Goal: Information Seeking & Learning: Learn about a topic

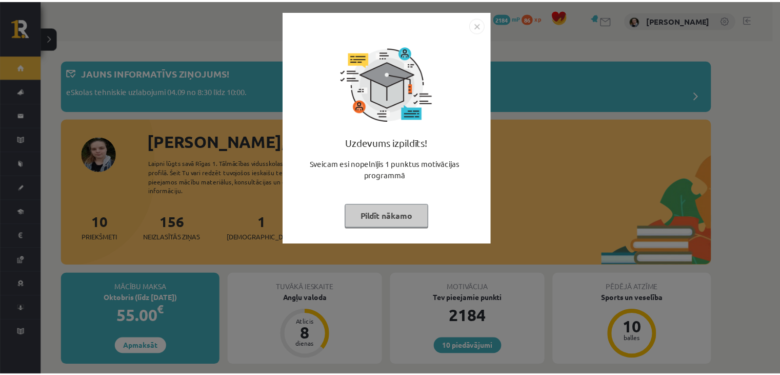
scroll to position [100, 0]
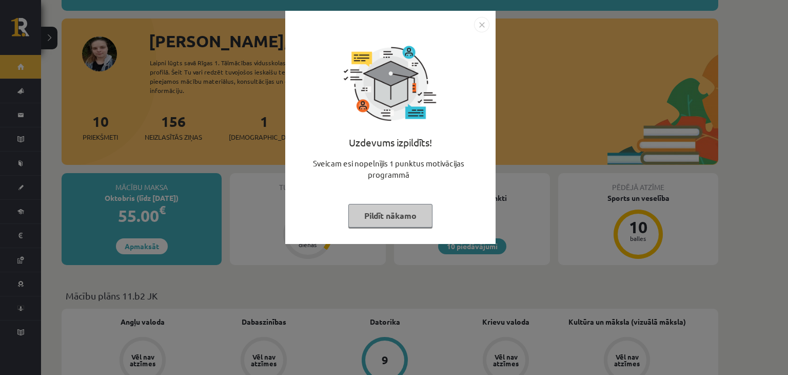
click at [392, 209] on button "Pildīt nākamo" at bounding box center [390, 216] width 84 height 24
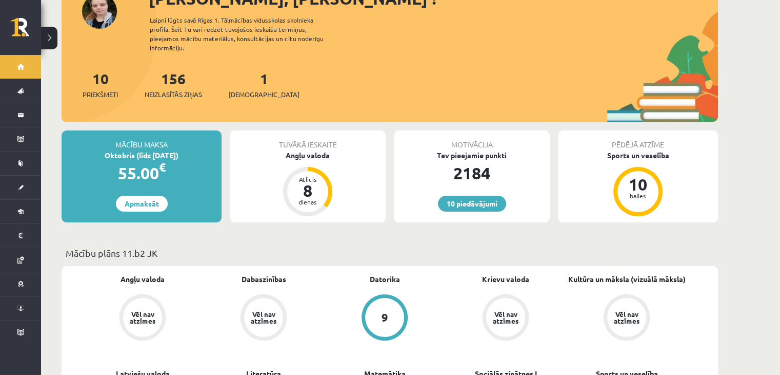
scroll to position [0, 0]
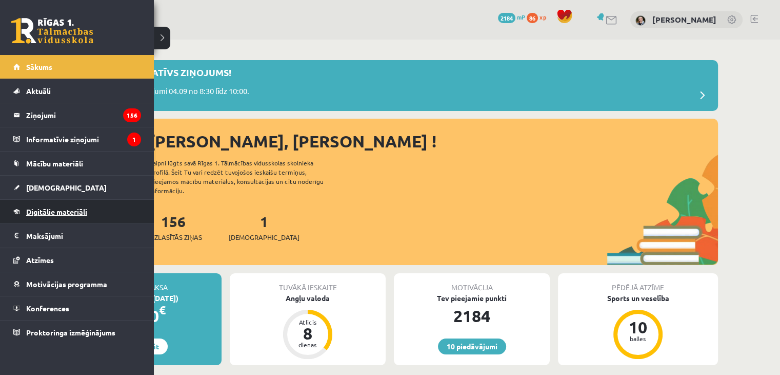
click at [68, 210] on span "Digitālie materiāli" at bounding box center [56, 211] width 61 height 9
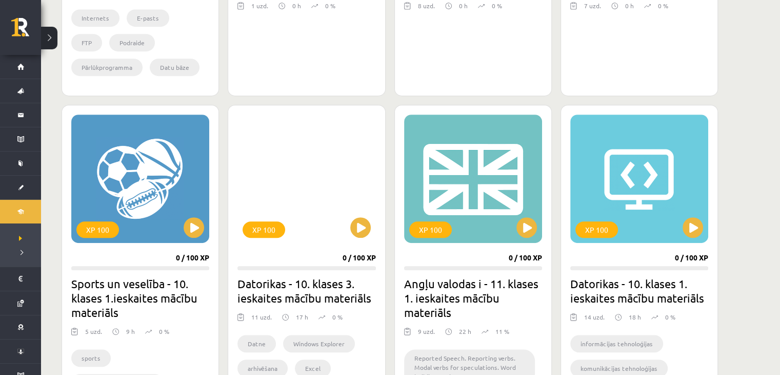
scroll to position [511, 0]
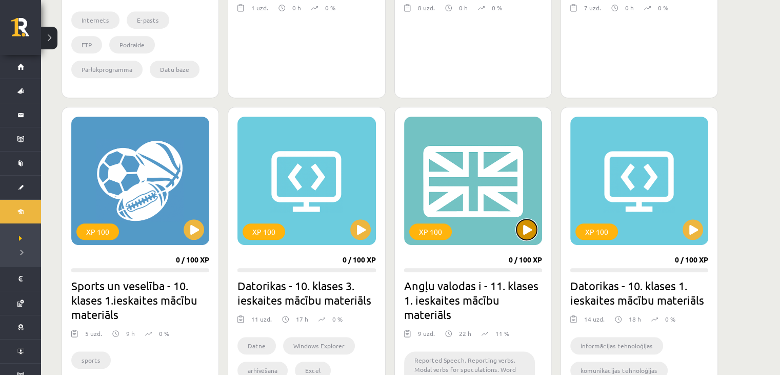
click at [527, 224] on button at bounding box center [527, 229] width 21 height 21
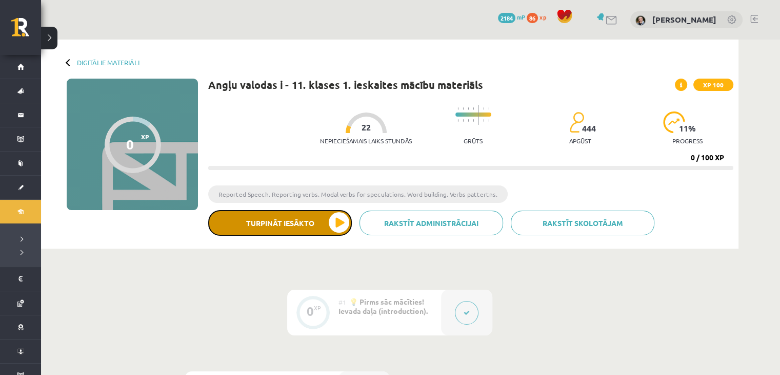
click at [322, 234] on button "Turpināt iesākto" at bounding box center [280, 223] width 144 height 26
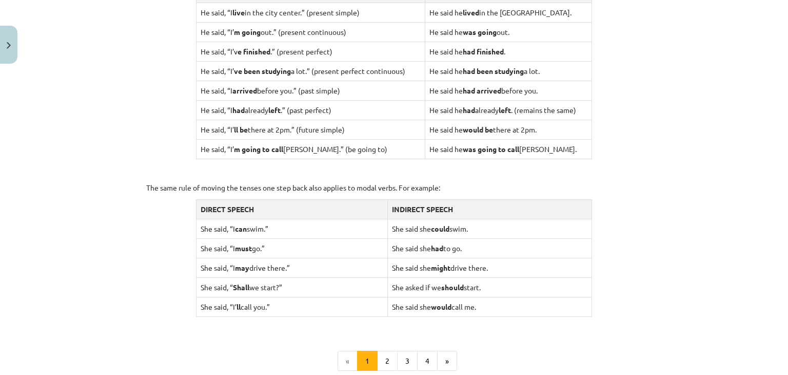
scroll to position [1010, 0]
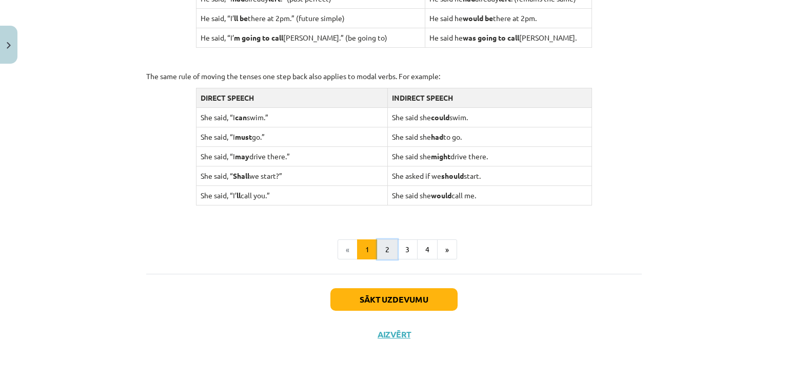
click at [383, 246] on button "2" at bounding box center [387, 249] width 21 height 21
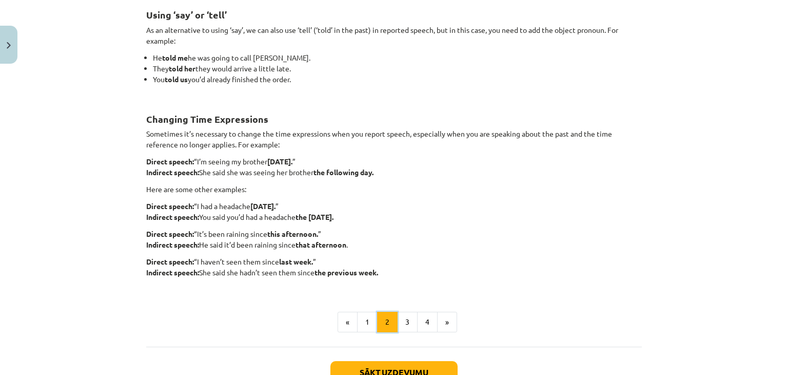
scroll to position [183, 0]
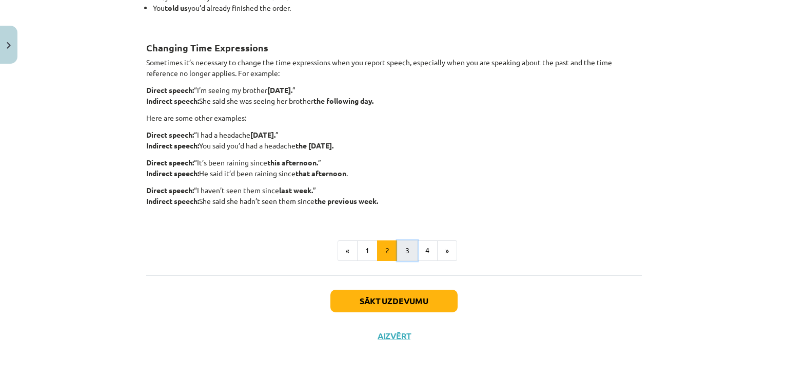
click at [412, 245] on button "3" at bounding box center [407, 250] width 21 height 21
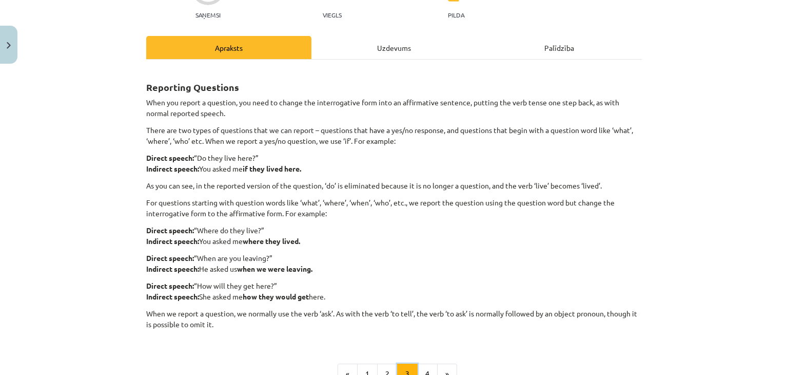
scroll to position [241, 0]
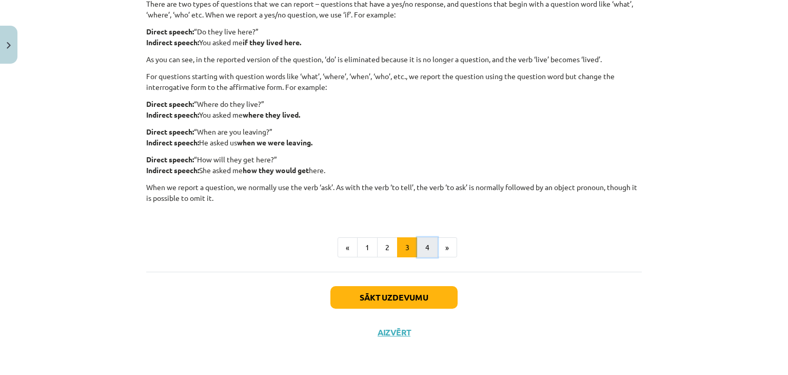
click at [431, 249] on button "4" at bounding box center [427, 247] width 21 height 21
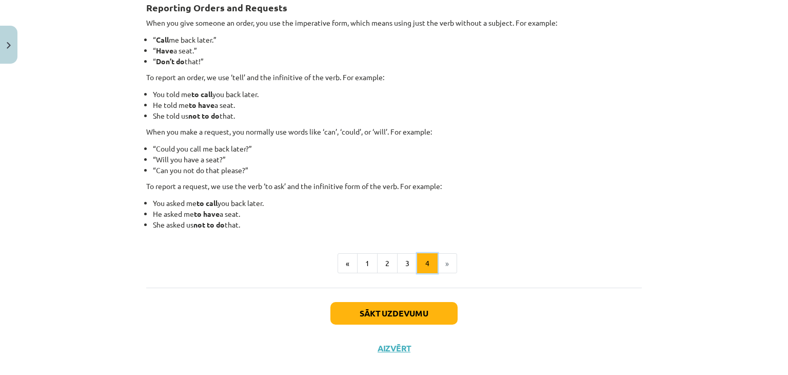
scroll to position [199, 0]
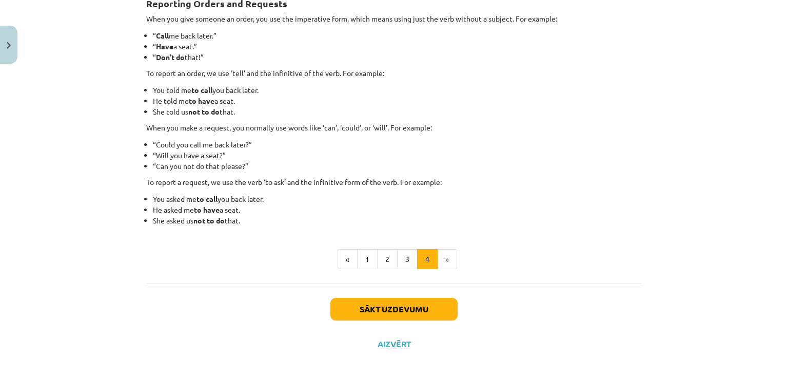
click at [442, 260] on li "»" at bounding box center [447, 259] width 19 height 21
click at [368, 257] on button "1" at bounding box center [367, 259] width 21 height 21
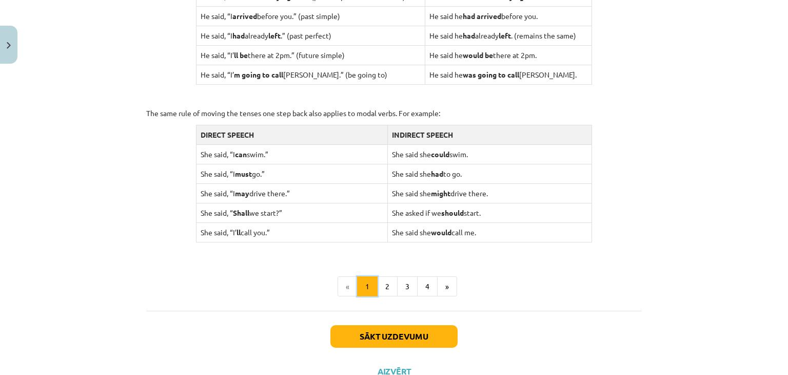
scroll to position [973, 0]
click at [384, 286] on button "2" at bounding box center [387, 286] width 21 height 21
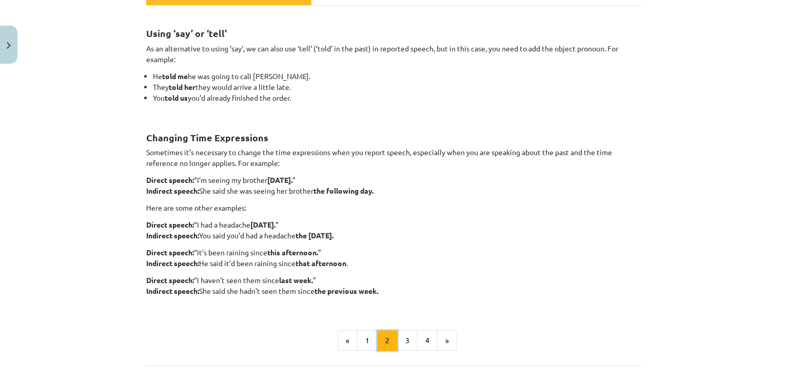
scroll to position [171, 0]
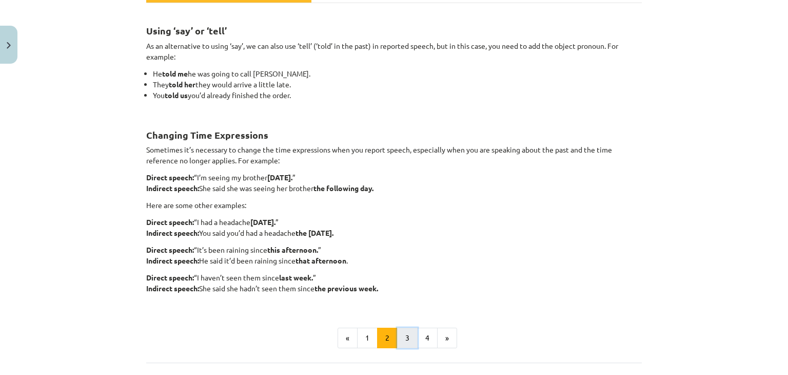
click at [410, 337] on button "3" at bounding box center [407, 337] width 21 height 21
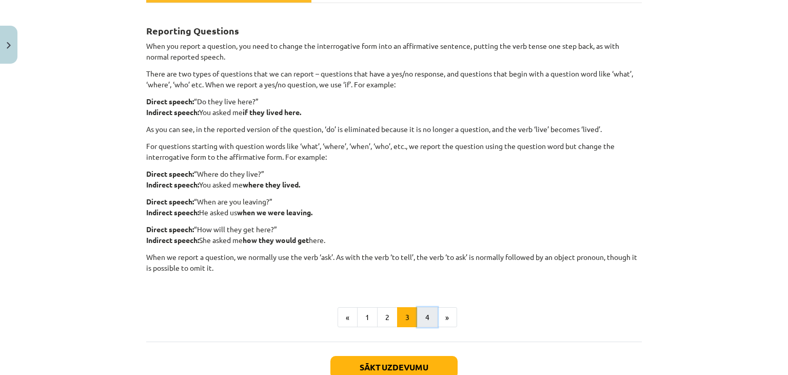
click at [429, 314] on button "4" at bounding box center [427, 317] width 21 height 21
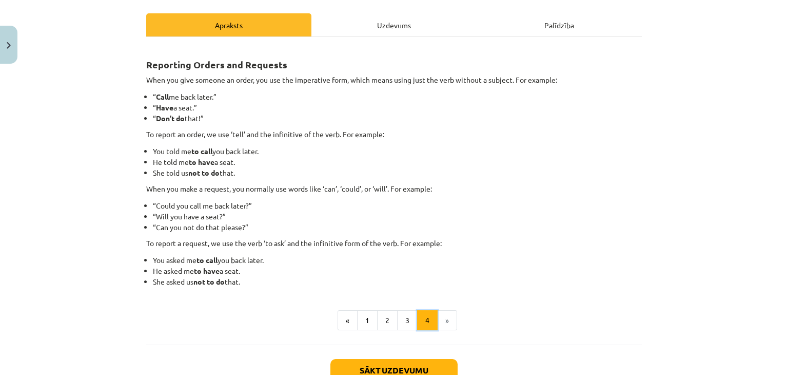
scroll to position [140, 0]
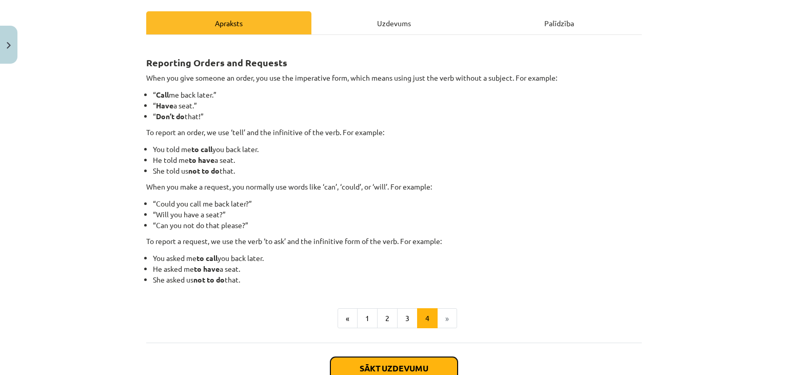
click at [401, 364] on button "Sākt uzdevumu" at bounding box center [393, 368] width 127 height 23
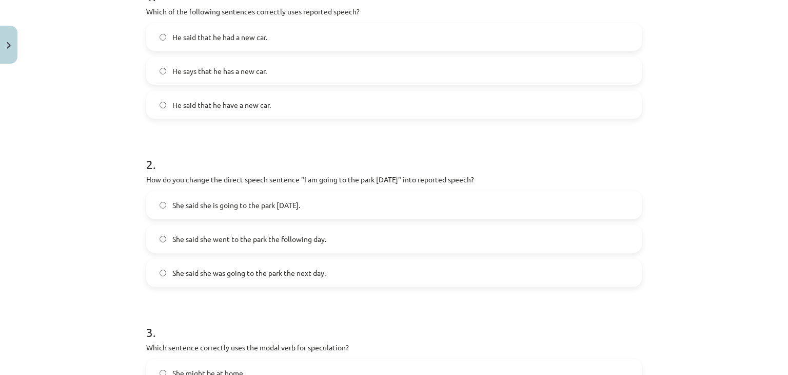
scroll to position [233, 0]
click at [260, 34] on span "He said that he had a new car." at bounding box center [219, 36] width 95 height 11
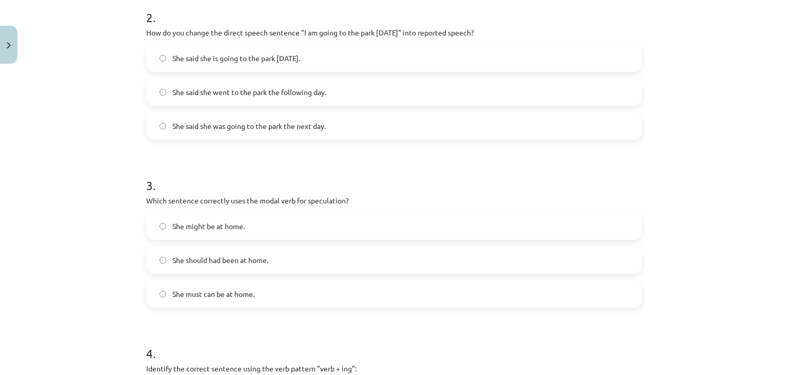
scroll to position [383, 0]
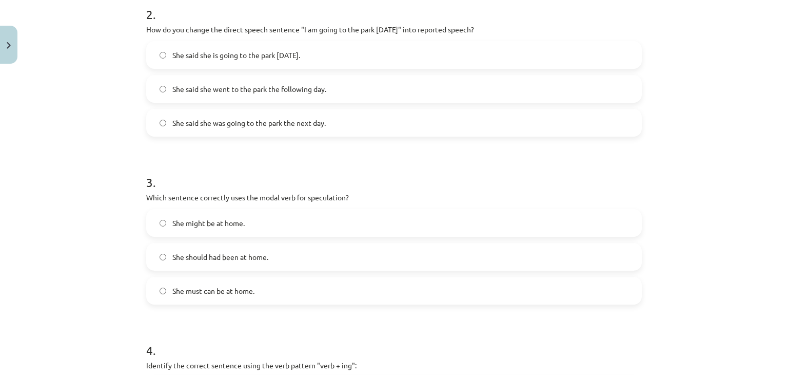
click at [267, 95] on label "She said she went to the park the following day." at bounding box center [394, 89] width 494 height 26
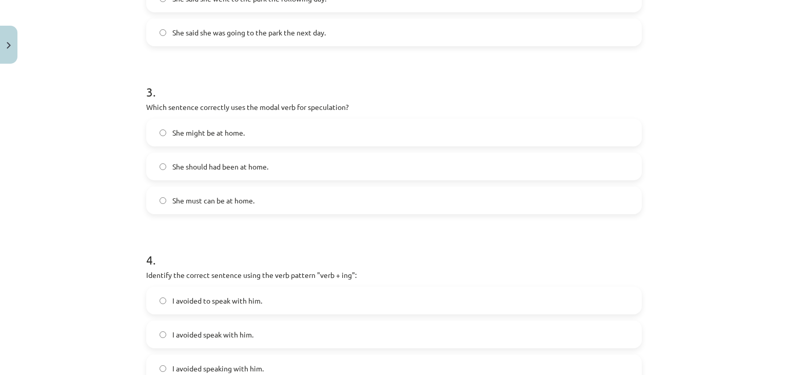
scroll to position [482, 0]
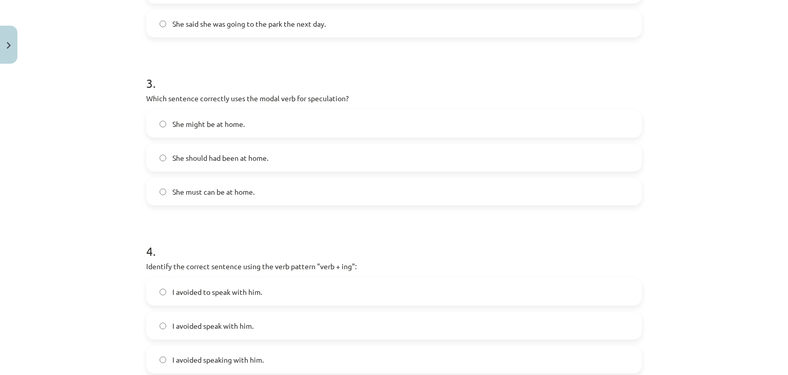
click at [281, 121] on label "She might be at home." at bounding box center [394, 124] width 494 height 26
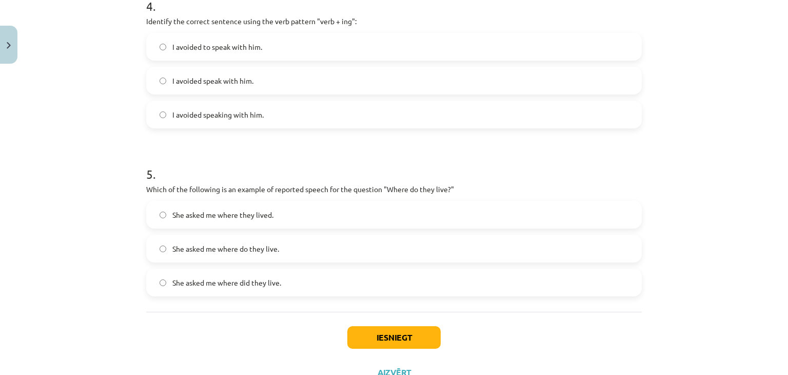
scroll to position [727, 0]
click at [255, 115] on span "I avoided speaking with him." at bounding box center [217, 113] width 91 height 11
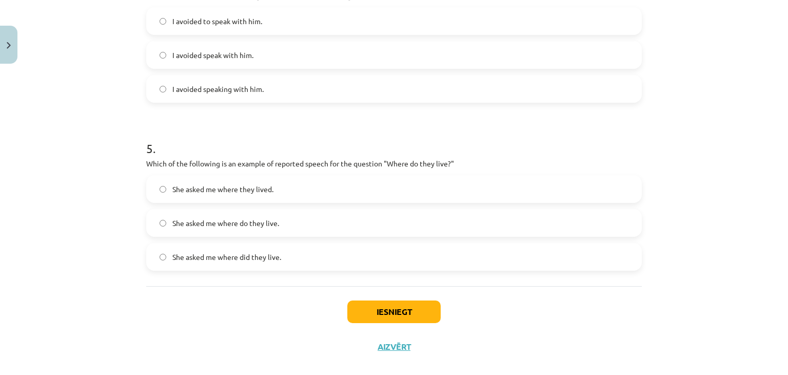
scroll to position [767, 0]
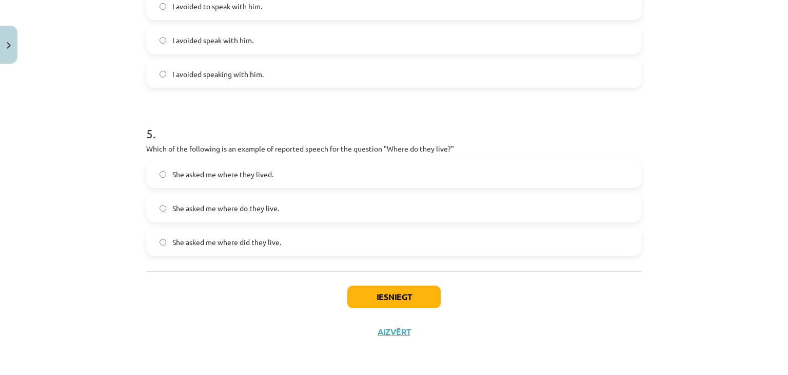
click at [267, 176] on span "She asked me where they lived." at bounding box center [222, 174] width 101 height 11
click at [371, 300] on button "Iesniegt" at bounding box center [393, 296] width 93 height 23
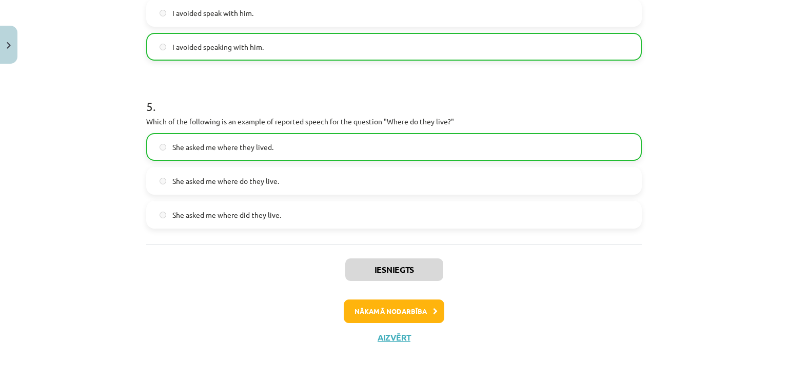
scroll to position [799, 0]
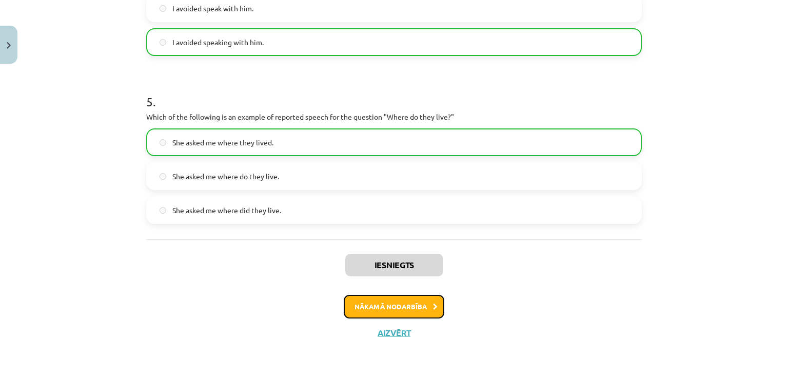
click at [367, 302] on button "Nākamā nodarbība" at bounding box center [394, 306] width 101 height 24
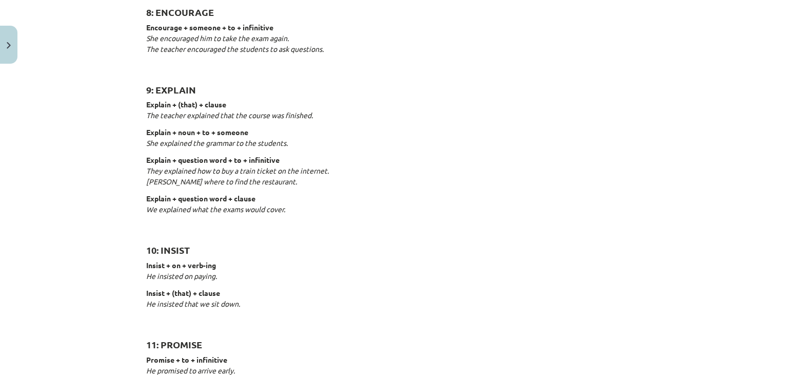
scroll to position [995, 0]
click at [367, 299] on p "Insist + (that) + clause He insisted that we sit down." at bounding box center [394, 303] width 496 height 32
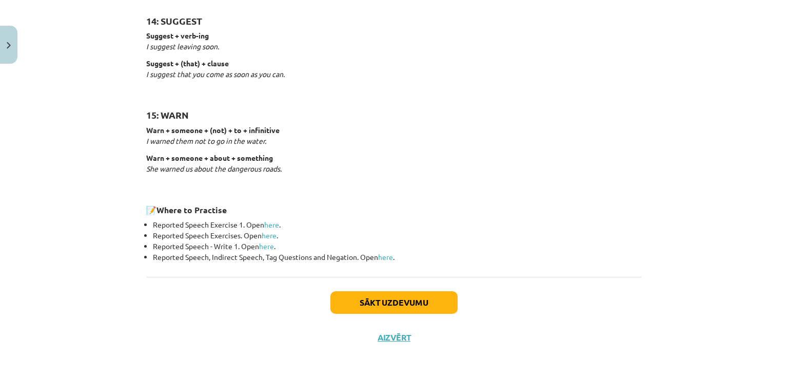
scroll to position [1605, 0]
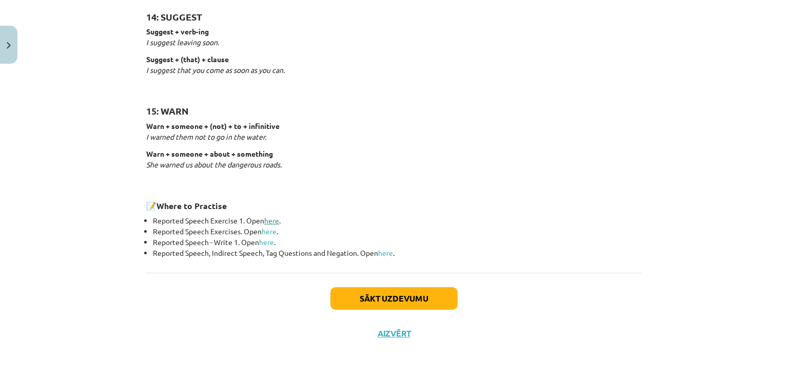
click at [268, 217] on link "here" at bounding box center [271, 219] width 15 height 9
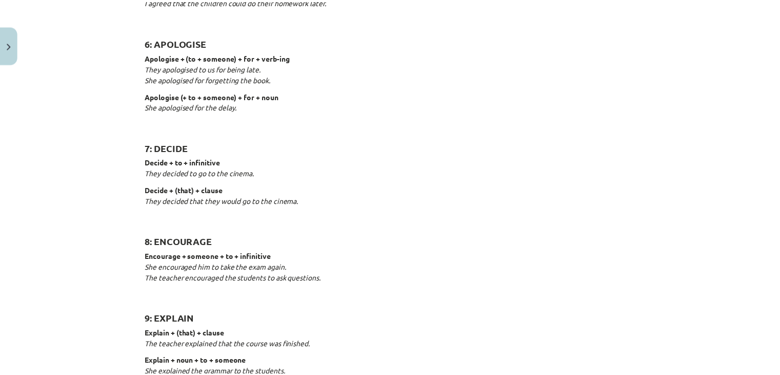
scroll to position [766, 0]
click at [14, 48] on button "Close" at bounding box center [8, 45] width 17 height 38
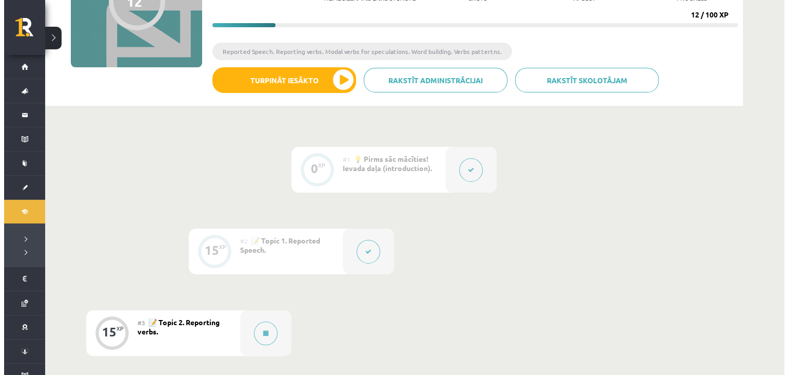
scroll to position [220, 0]
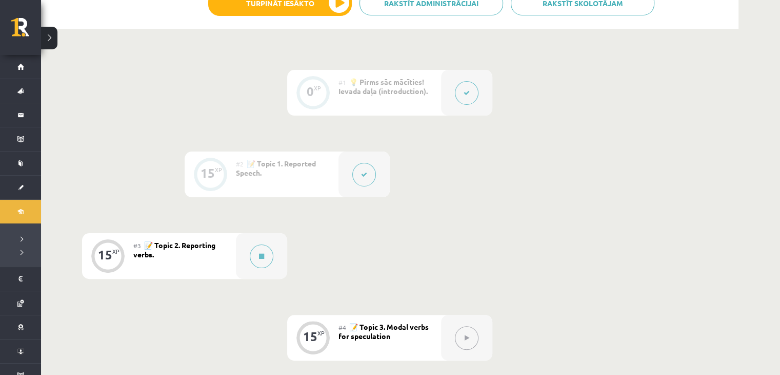
click at [363, 175] on icon at bounding box center [364, 174] width 6 height 6
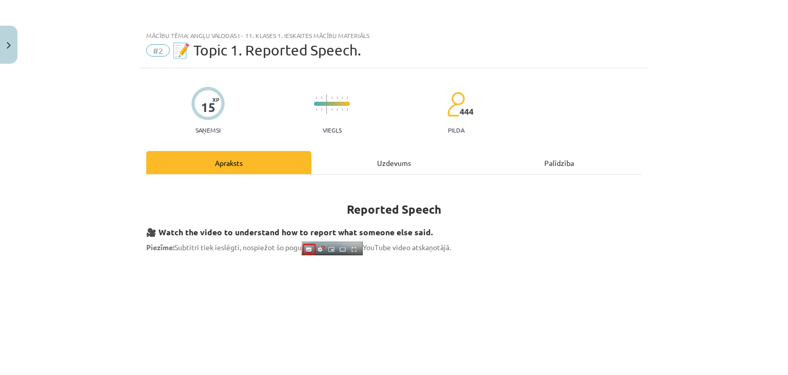
click at [372, 166] on div "Uzdevums" at bounding box center [393, 162] width 165 height 23
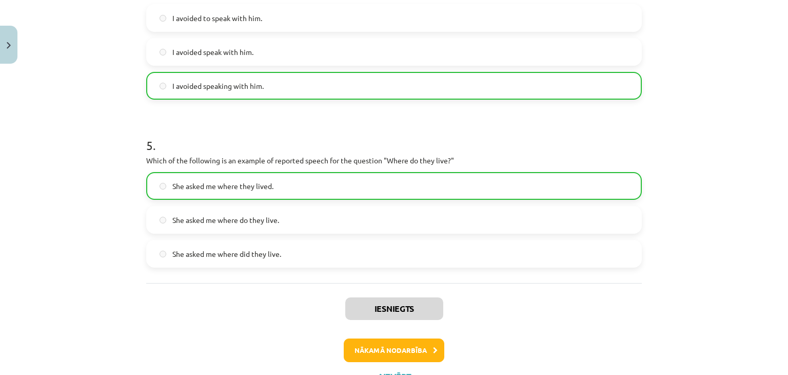
scroll to position [799, 0]
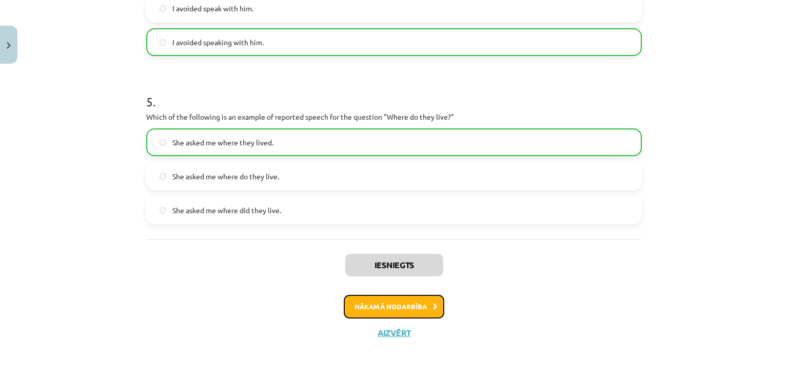
click at [410, 310] on button "Nākamā nodarbība" at bounding box center [394, 306] width 101 height 24
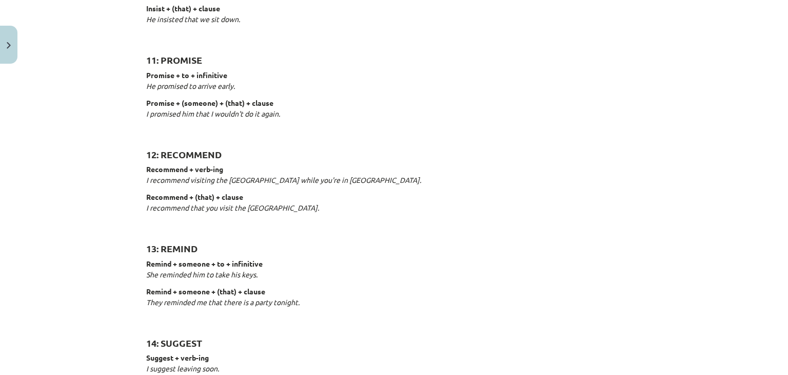
scroll to position [1605, 0]
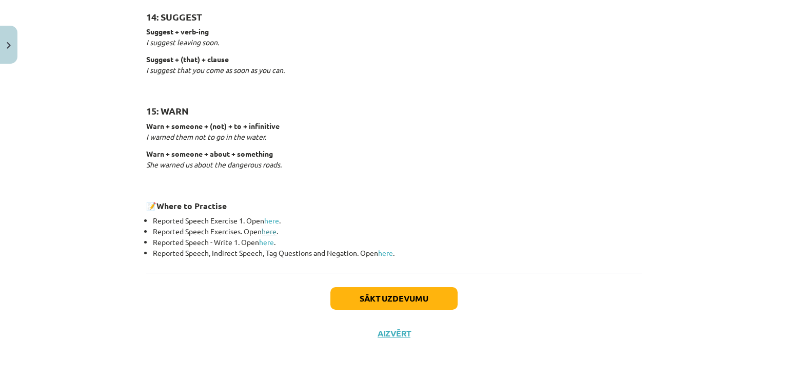
click at [267, 228] on link "here" at bounding box center [269, 230] width 15 height 9
click at [269, 243] on link "here" at bounding box center [266, 241] width 15 height 9
click at [378, 298] on button "Sākt uzdevumu" at bounding box center [393, 298] width 127 height 23
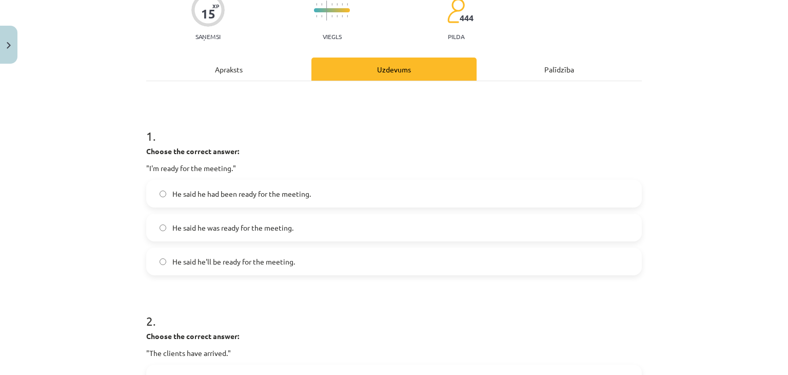
scroll to position [96, 0]
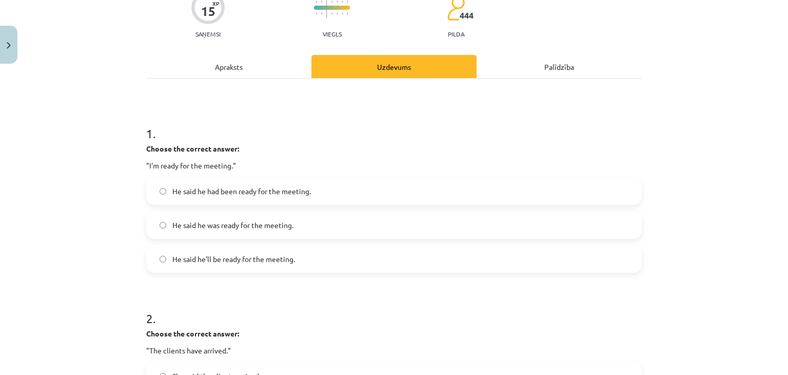
click at [280, 225] on span "He said he was ready for the meeting." at bounding box center [232, 225] width 121 height 11
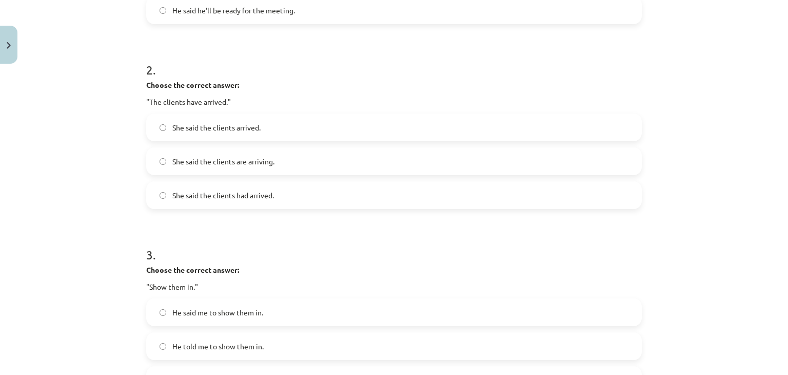
scroll to position [346, 0]
click at [288, 197] on label "She said the clients had arrived." at bounding box center [394, 193] width 494 height 26
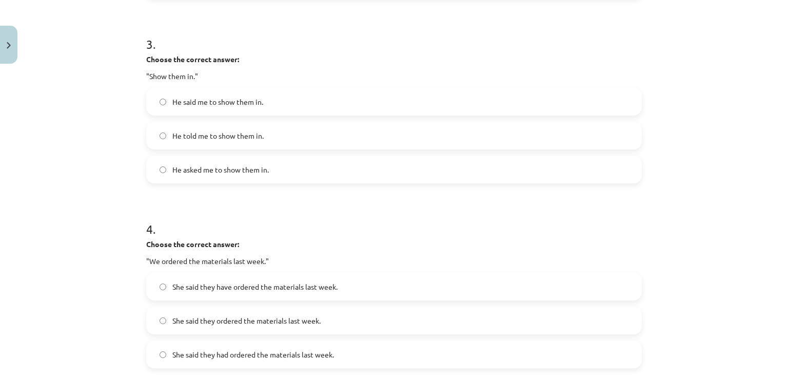
scroll to position [560, 0]
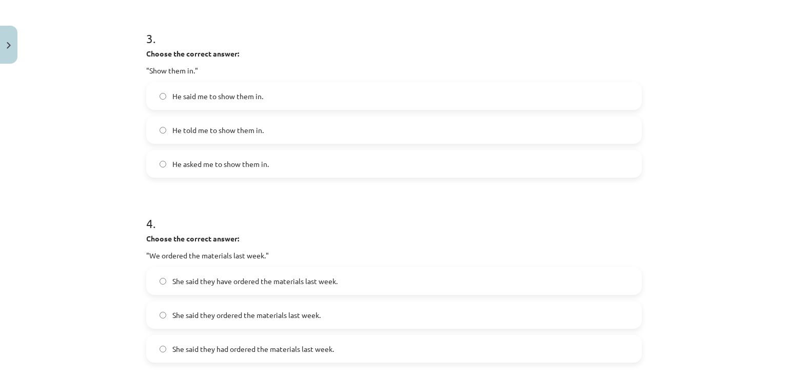
click at [273, 99] on label "He said me to show them in." at bounding box center [394, 96] width 494 height 26
click at [264, 130] on label "He told me to show them in." at bounding box center [394, 130] width 494 height 26
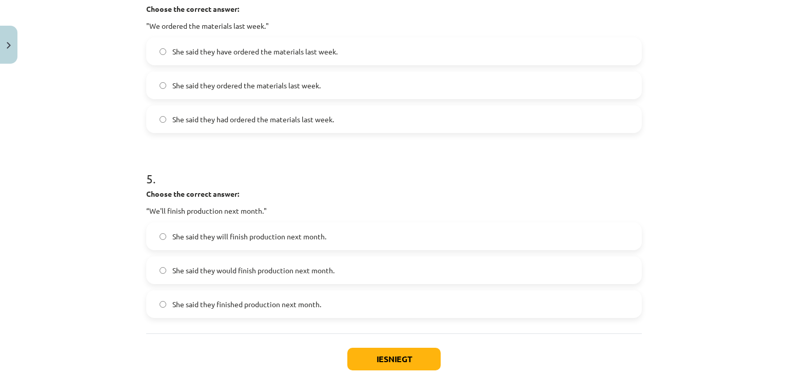
scroll to position [790, 0]
click at [249, 53] on span "She said they have ordered the materials last week." at bounding box center [254, 51] width 165 height 11
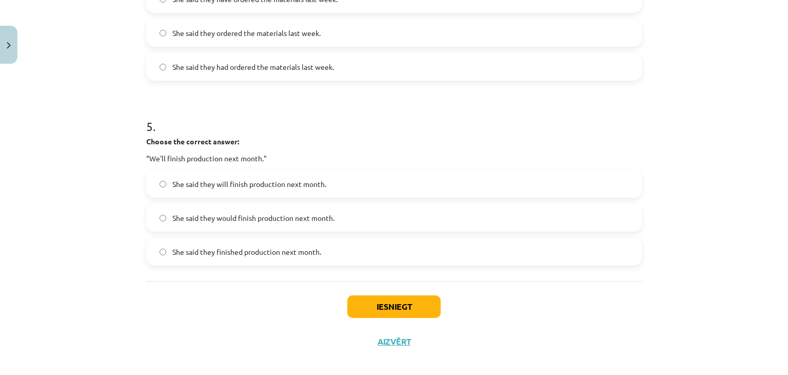
scroll to position [852, 0]
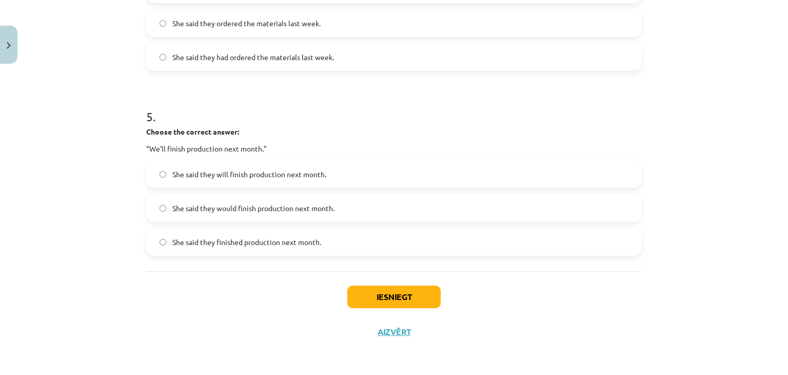
click at [346, 65] on label "She said they had ordered the materials last week." at bounding box center [394, 57] width 494 height 26
click at [280, 180] on label "She said they will finish production next month." at bounding box center [394, 174] width 494 height 26
click at [285, 210] on span "She said they would finish production next month." at bounding box center [253, 208] width 162 height 11
click at [379, 290] on button "Iesniegt" at bounding box center [393, 296] width 93 height 23
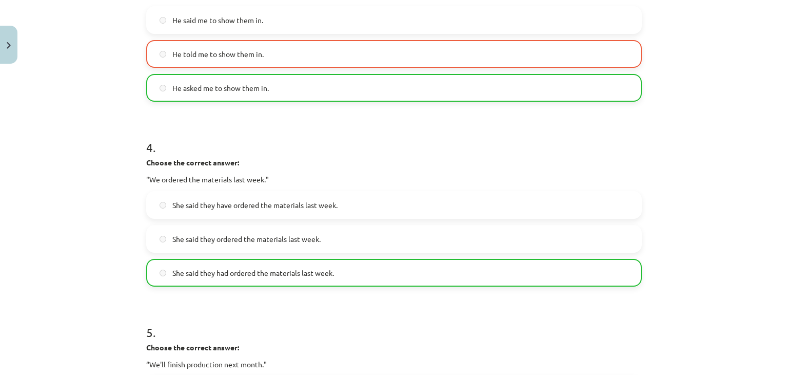
scroll to position [884, 0]
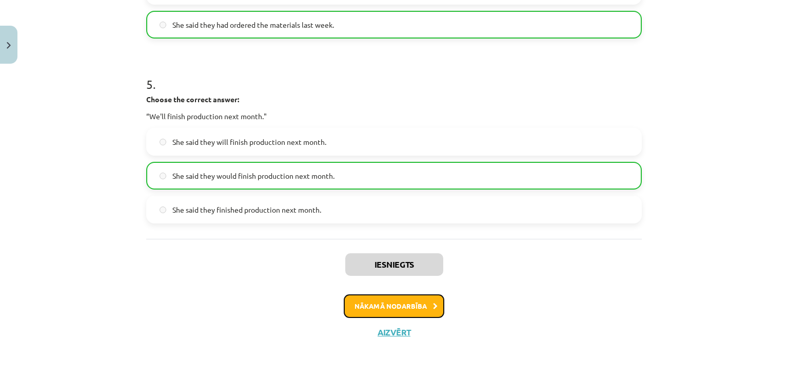
click at [418, 306] on button "Nākamā nodarbība" at bounding box center [394, 306] width 101 height 24
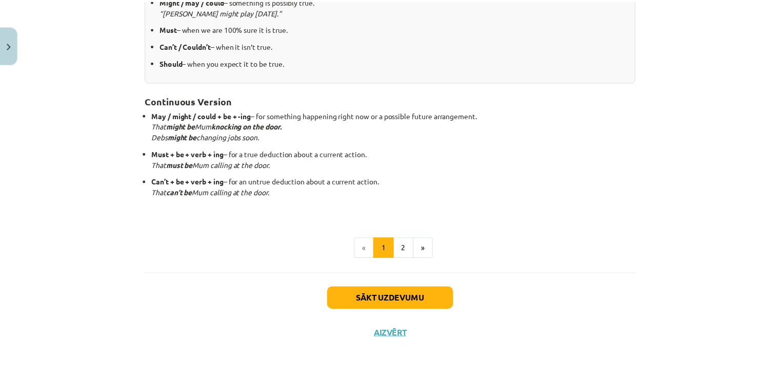
scroll to position [0, 0]
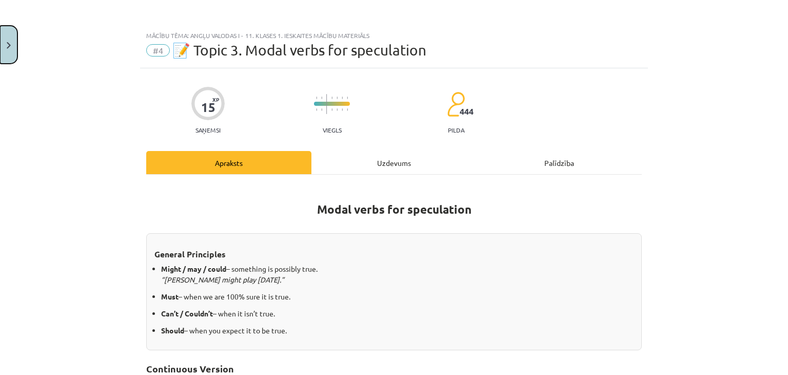
click at [7, 47] on img "Close" at bounding box center [9, 45] width 4 height 7
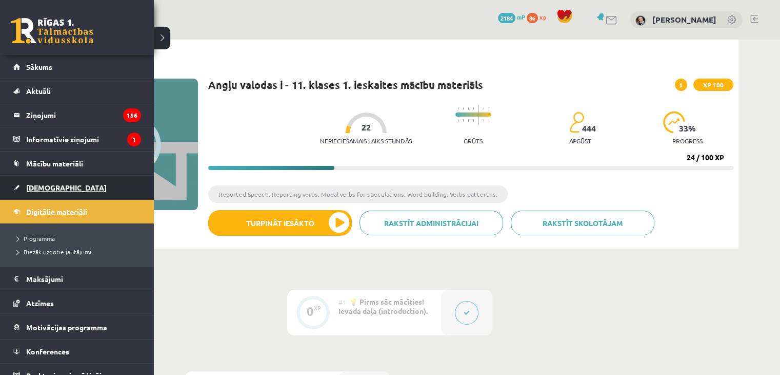
click at [45, 186] on span "[DEMOGRAPHIC_DATA]" at bounding box center [66, 187] width 81 height 9
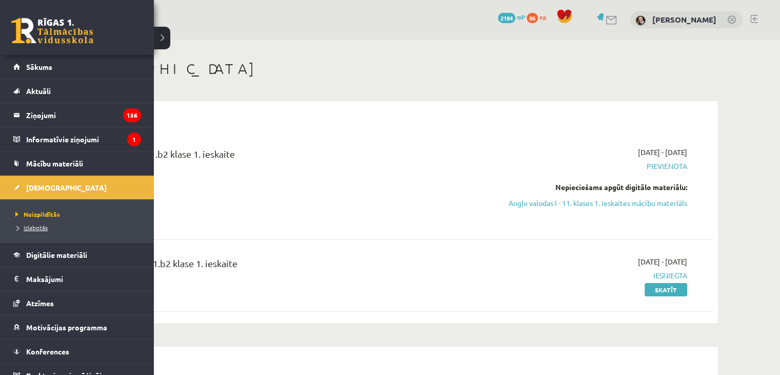
click at [47, 227] on span "Izlabotās" at bounding box center [30, 227] width 35 height 8
